Goal: Task Accomplishment & Management: Manage account settings

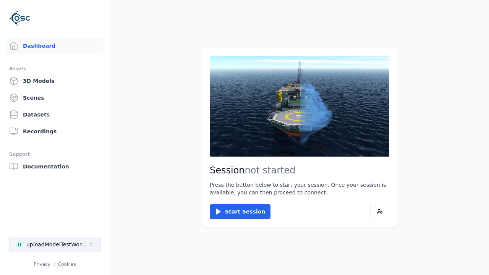
click at [55, 245] on div "uploadModelTestWorkspace" at bounding box center [57, 245] width 62 height 8
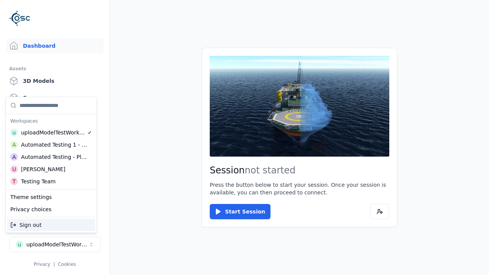
click at [51, 157] on div "Automated Testing - Playwright" at bounding box center [54, 157] width 66 height 8
click at [245, 138] on html "Support Dashboard Assets 3D Models Scenes Datasets Recordings Support Documenta…" at bounding box center [244, 137] width 489 height 275
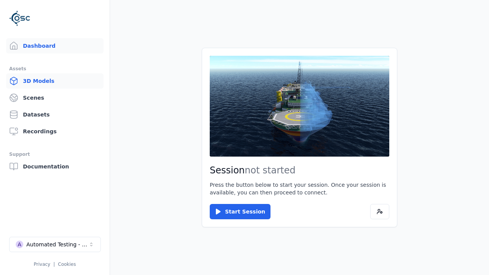
click at [55, 81] on link "3D Models" at bounding box center [55, 80] width 98 height 15
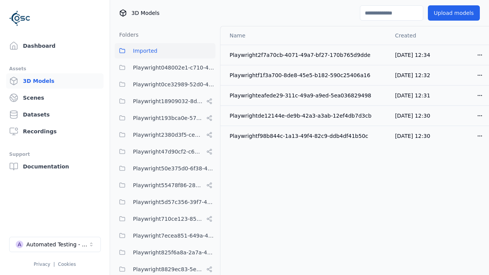
scroll to position [352, 0]
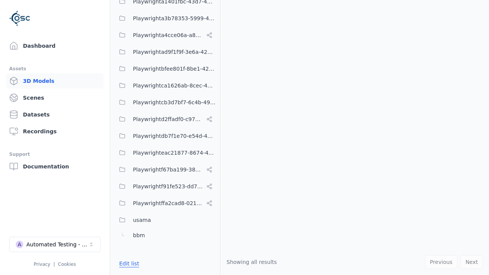
click at [128, 264] on button "Edit list" at bounding box center [129, 264] width 29 height 14
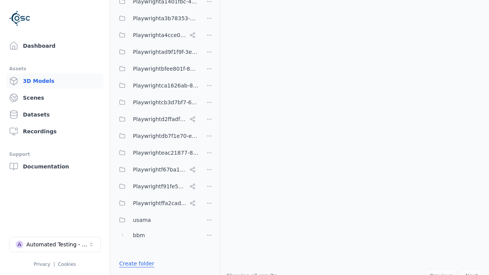
click at [135, 264] on link "Create folder" at bounding box center [136, 264] width 35 height 8
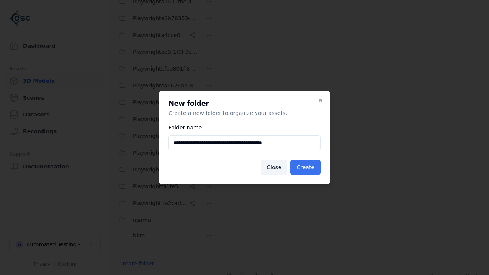
type input "**********"
click at [307, 167] on button "Create" at bounding box center [306, 167] width 30 height 15
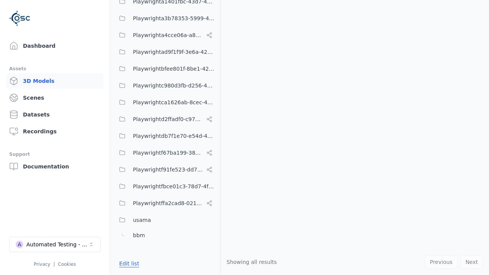
click at [128, 264] on button "Edit list" at bounding box center [129, 264] width 29 height 14
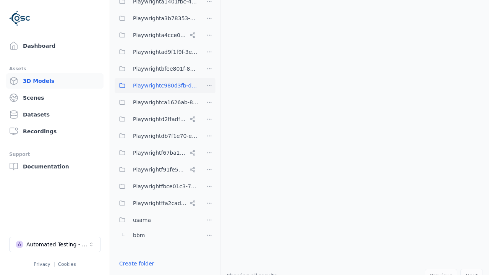
click at [210, 86] on html "Support Dashboard Assets 3D Models Scenes Datasets Recordings Support Documenta…" at bounding box center [244, 137] width 489 height 275
click at [209, 114] on div "Rename" at bounding box center [211, 113] width 51 height 12
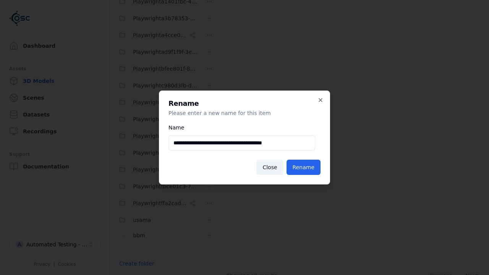
click at [242, 143] on input "**********" at bounding box center [242, 142] width 147 height 15
type input "**********"
click at [304, 167] on button "Rename" at bounding box center [304, 167] width 34 height 15
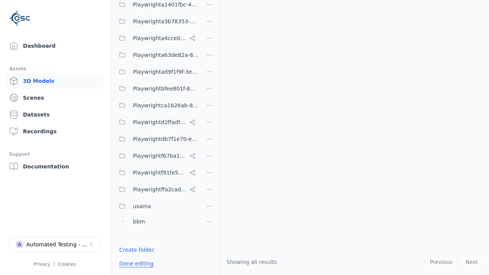
click at [134, 264] on button "Done editing" at bounding box center [137, 264] width 44 height 14
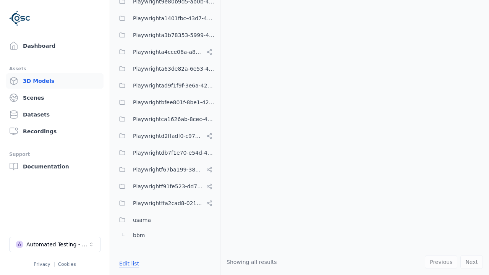
scroll to position [335, 0]
click at [128, 264] on button "Edit list" at bounding box center [129, 264] width 29 height 14
